Goal: Transaction & Acquisition: Purchase product/service

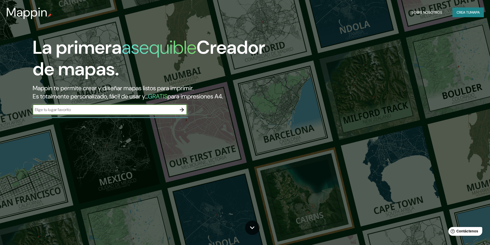
click at [150, 111] on input "text" at bounding box center [105, 110] width 144 height 6
type input "[PERSON_NAME], [GEOGRAPHIC_DATA]"
click at [183, 109] on icon "button" at bounding box center [182, 110] width 6 height 6
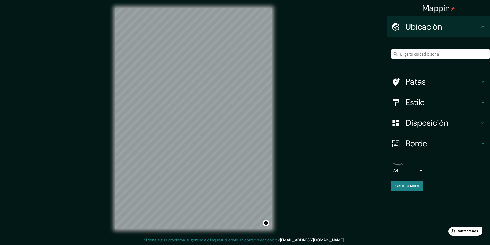
click at [409, 54] on input "Elige tu ciudad o zona" at bounding box center [440, 53] width 99 height 9
click at [407, 54] on input "Elige tu ciudad o zona" at bounding box center [440, 53] width 99 height 9
type input "A"
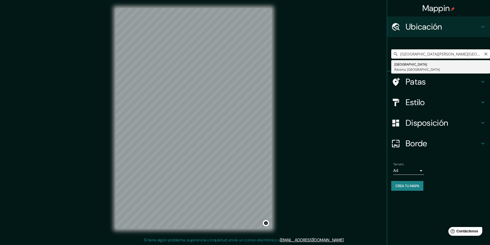
click at [444, 54] on input "[GEOGRAPHIC_DATA][PERSON_NAME][GEOGRAPHIC_DATA], [GEOGRAPHIC_DATA]" at bounding box center [440, 53] width 99 height 9
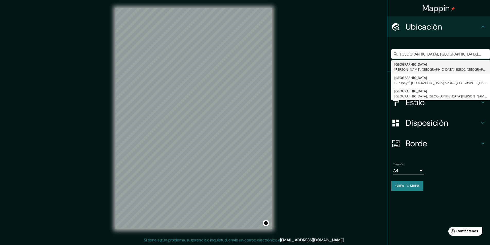
type input "[GEOGRAPHIC_DATA], [GEOGRAPHIC_DATA], [GEOGRAPHIC_DATA], [GEOGRAPHIC_DATA]"
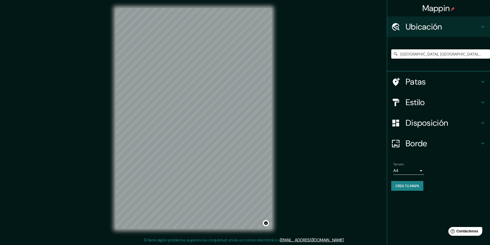
click at [421, 100] on font "Estilo" at bounding box center [415, 102] width 19 height 11
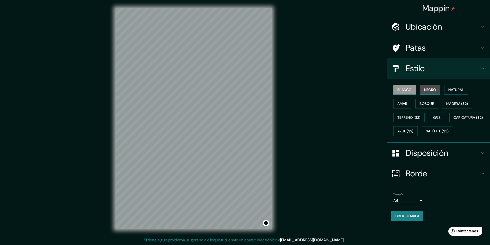
click at [432, 89] on font "Negro" at bounding box center [430, 89] width 12 height 5
click at [286, 140] on div "Mappin Ubicación [GEOGRAPHIC_DATA], [GEOGRAPHIC_DATA], [GEOGRAPHIC_DATA] [GEOGR…" at bounding box center [245, 122] width 490 height 245
click at [234, 153] on div at bounding box center [234, 153] width 4 height 4
click at [231, 157] on div at bounding box center [232, 156] width 4 height 4
click at [232, 157] on div at bounding box center [232, 156] width 4 height 4
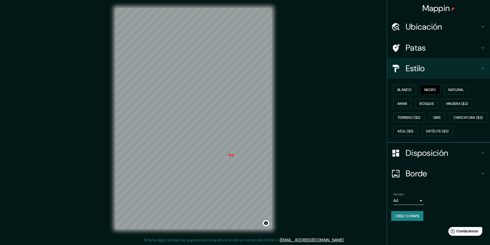
click at [230, 155] on div at bounding box center [232, 156] width 4 height 4
click at [229, 155] on div at bounding box center [229, 155] width 4 height 4
click at [429, 179] on h4 "Borde" at bounding box center [443, 174] width 74 height 10
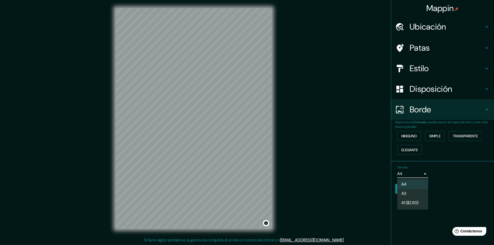
click at [421, 173] on body "Mappin Ubicación [GEOGRAPHIC_DATA], [GEOGRAPHIC_DATA], [GEOGRAPHIC_DATA][PERSON…" at bounding box center [247, 122] width 494 height 245
click at [411, 193] on li "A3" at bounding box center [412, 194] width 31 height 10
click at [410, 173] on body "Mappin Ubicación [GEOGRAPHIC_DATA], [GEOGRAPHIC_DATA], [GEOGRAPHIC_DATA][PERSON…" at bounding box center [247, 122] width 494 height 245
click at [404, 183] on font "A4" at bounding box center [403, 184] width 5 height 5
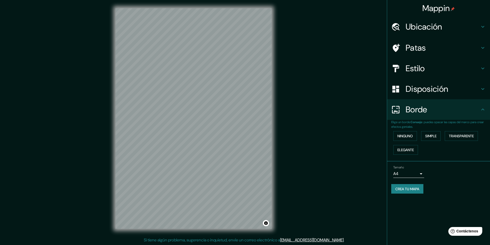
scroll to position [0, 0]
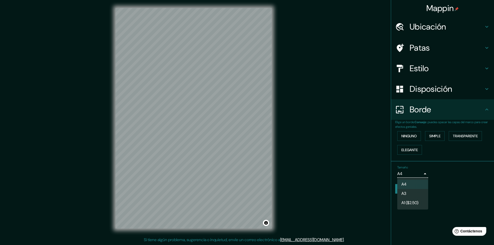
click at [417, 172] on body "Mappin Ubicación [GEOGRAPHIC_DATA], [GEOGRAPHIC_DATA], [GEOGRAPHIC_DATA][PERSON…" at bounding box center [247, 122] width 494 height 245
click at [413, 191] on li "A3" at bounding box center [412, 194] width 31 height 10
type input "a4"
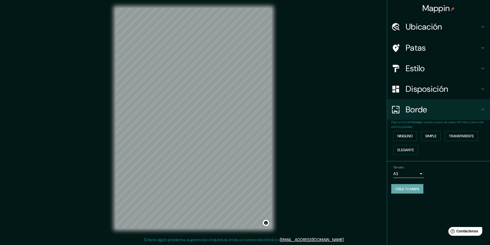
click at [411, 190] on font "Crea tu mapa" at bounding box center [407, 189] width 24 height 5
click at [411, 137] on font "Ninguno" at bounding box center [405, 136] width 15 height 5
